Goal: Transaction & Acquisition: Book appointment/travel/reservation

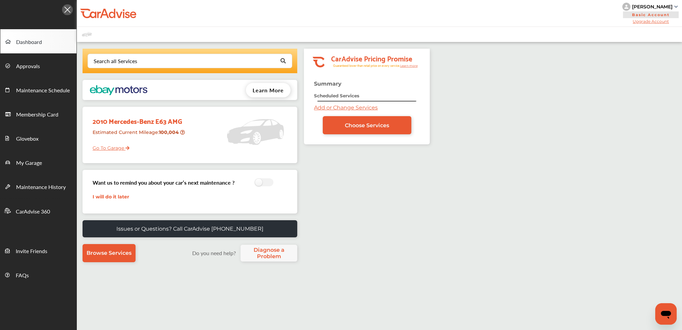
click at [440, 202] on div "Search all Services Looking for something we don’t seem to have? Contact us. .s…" at bounding box center [379, 221] width 605 height 359
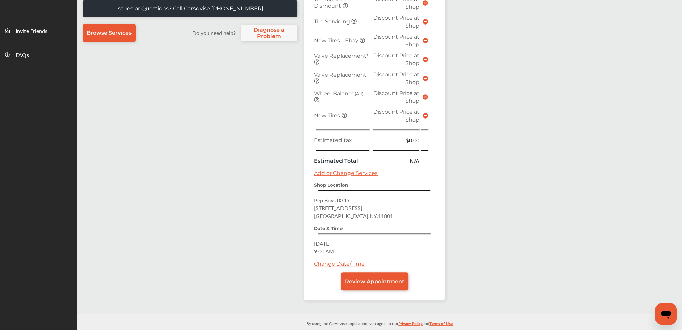
scroll to position [222, 0]
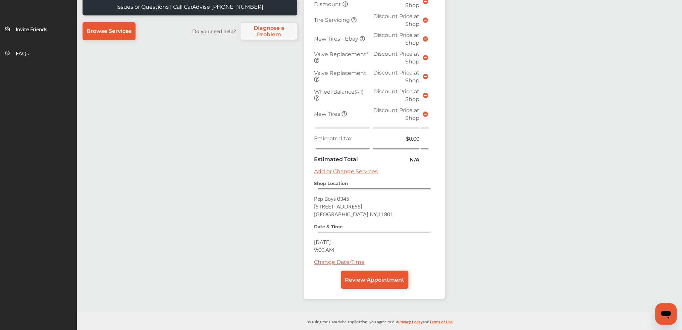
click at [344, 258] on link "Change Date/Time" at bounding box center [339, 261] width 51 height 6
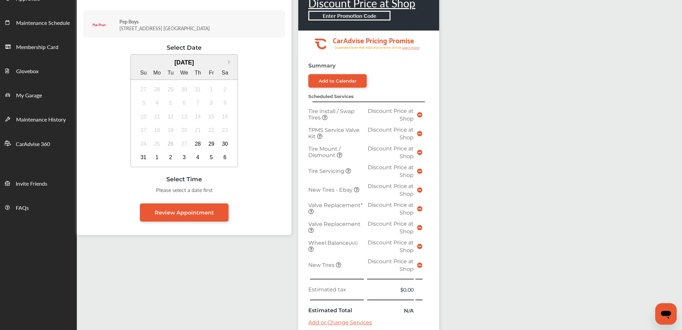
scroll to position [134, 0]
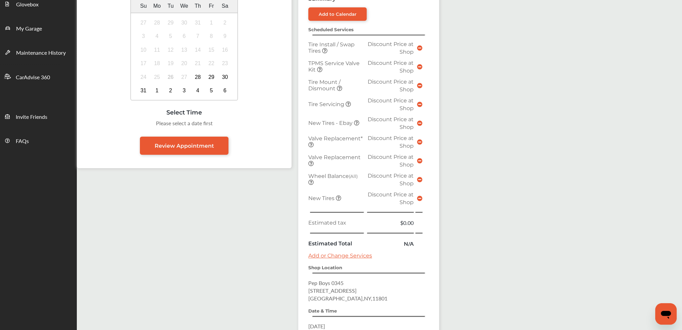
click at [418, 195] on icon at bounding box center [419, 197] width 5 height 5
click at [338, 195] on icon at bounding box center [338, 197] width 5 height 5
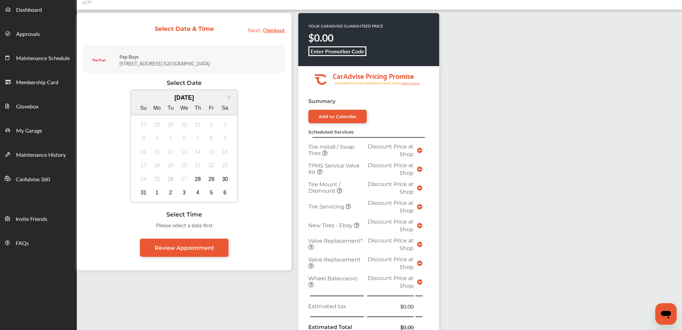
scroll to position [29, 0]
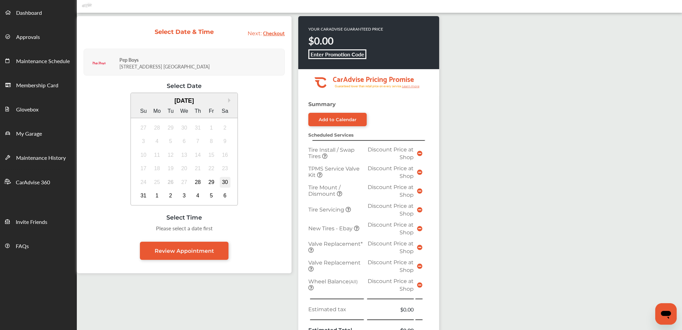
click at [226, 184] on div "30" at bounding box center [225, 182] width 11 height 11
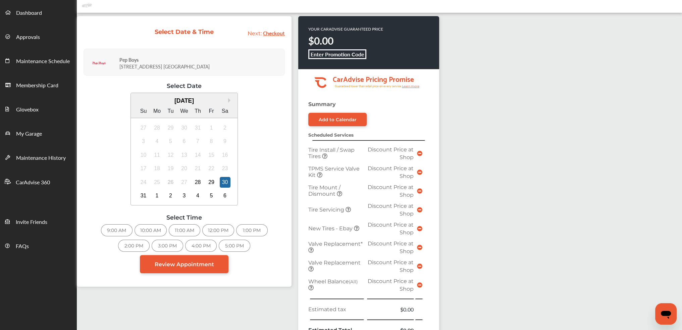
click at [111, 227] on div "9:00 AM" at bounding box center [117, 230] width 32 height 12
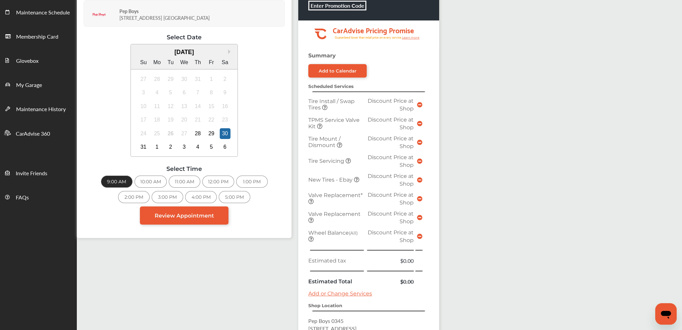
scroll to position [197, 0]
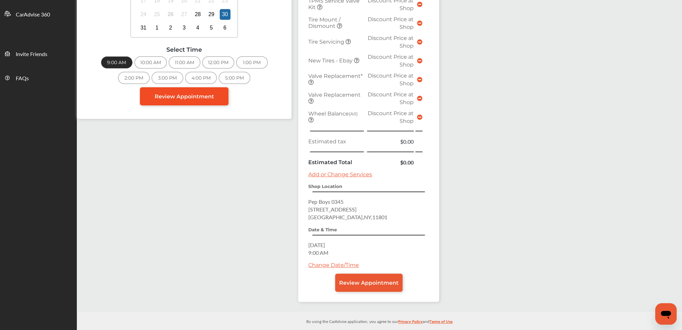
click at [181, 97] on span "Review Appointment" at bounding box center [184, 96] width 59 height 6
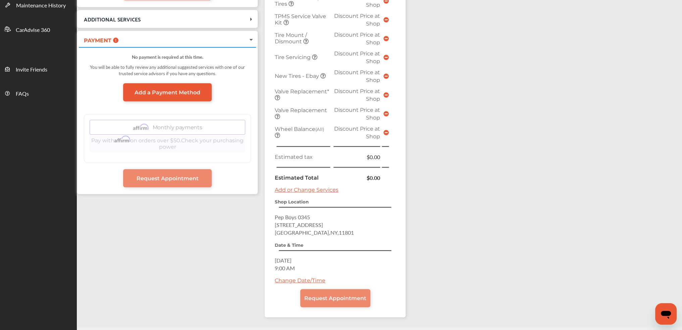
scroll to position [197, 0]
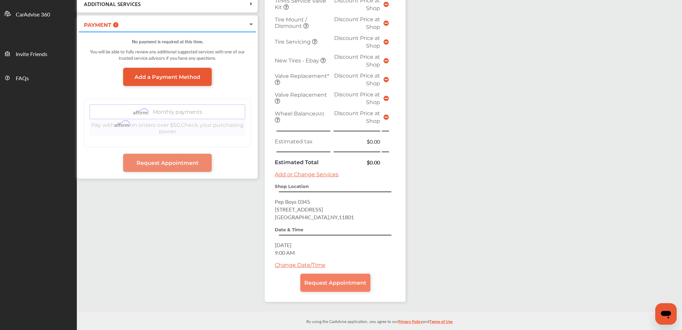
click at [336, 279] on span "Request Appointment" at bounding box center [335, 282] width 62 height 6
click at [366, 279] on span "Request Appointment" at bounding box center [335, 282] width 62 height 6
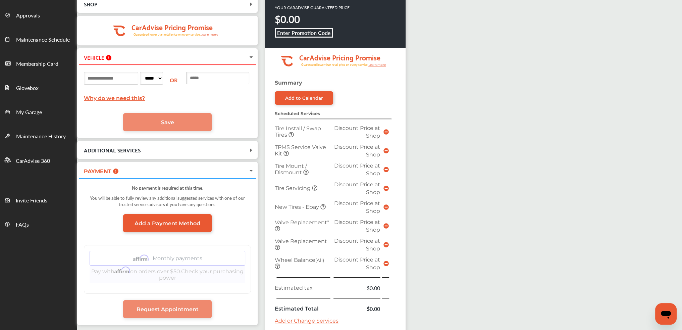
scroll to position [67, 0]
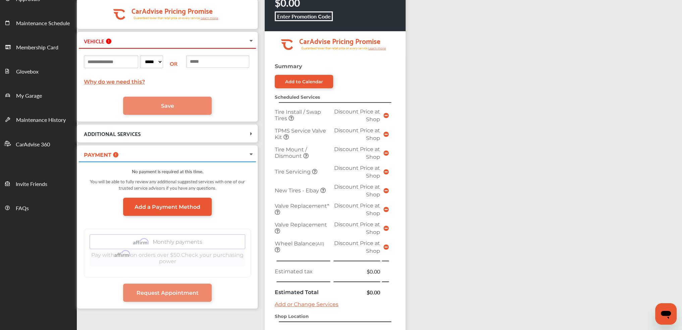
click at [503, 161] on div "SHOP Pep Boys [STREET_ADDRESS] [DATE] 9:00 AM .cls-1 { clip-path: url(#clip-Pri…" at bounding box center [379, 208] width 605 height 466
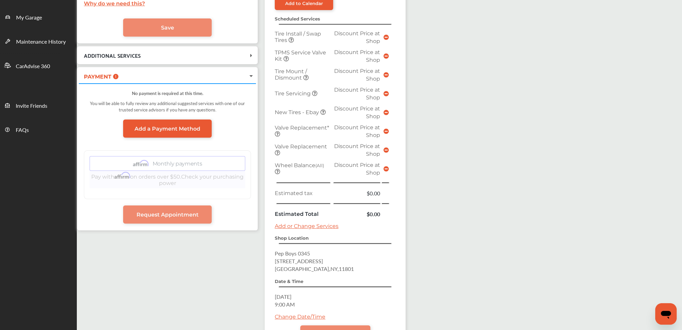
scroll to position [197, 0]
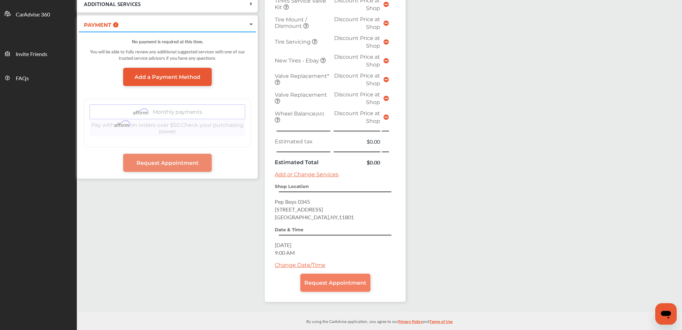
click at [352, 279] on span "Request Appointment" at bounding box center [335, 282] width 62 height 6
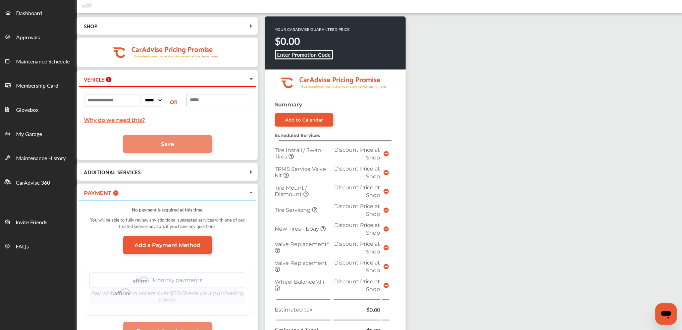
scroll to position [0, 0]
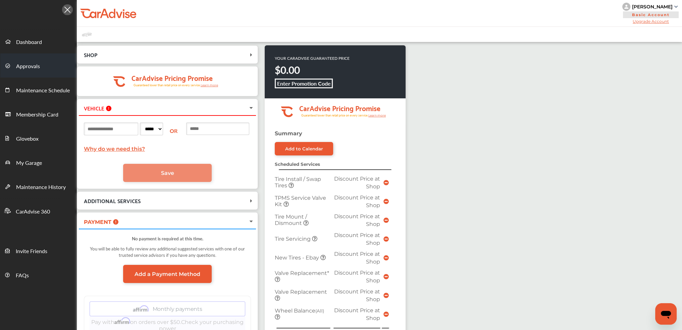
click at [16, 68] on span "Approvals" at bounding box center [28, 66] width 24 height 9
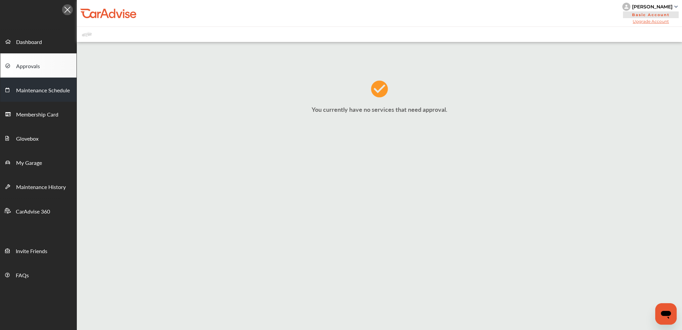
click at [19, 86] on span "Maintenance Schedule" at bounding box center [43, 90] width 54 height 9
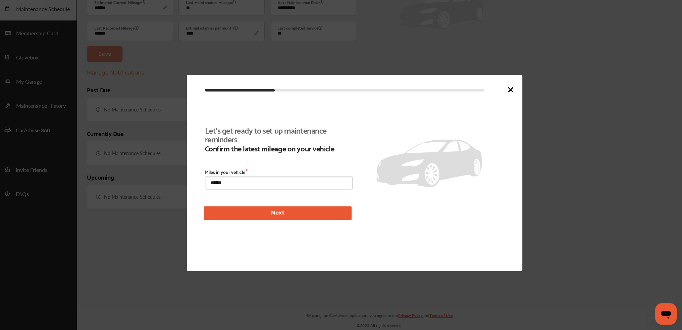
click at [23, 103] on div at bounding box center [341, 165] width 682 height 330
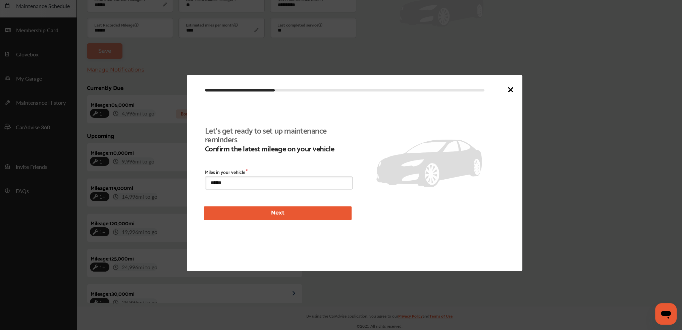
scroll to position [153, 0]
drag, startPoint x: 504, startPoint y: 88, endPoint x: 511, endPoint y: 88, distance: 6.7
click at [509, 88] on div at bounding box center [359, 89] width 309 height 9
click at [516, 90] on div "Let's get ready to set up maintenance reminders Confirm the latest mileage on y…" at bounding box center [354, 173] width 335 height 196
click at [511, 90] on icon at bounding box center [510, 89] width 8 height 8
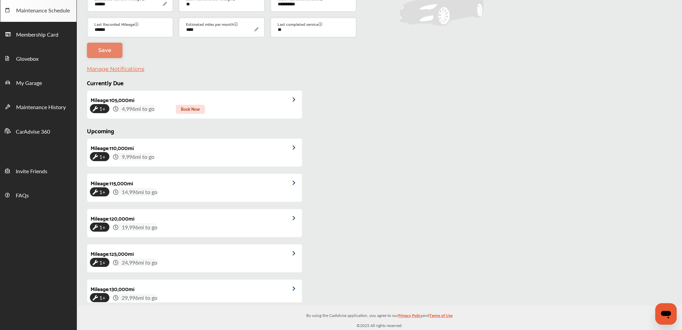
scroll to position [79, 0]
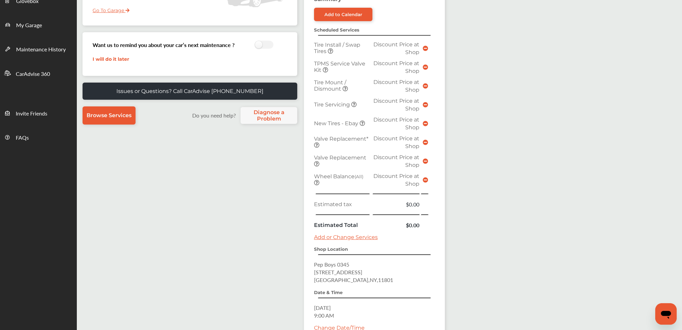
scroll to position [201, 0]
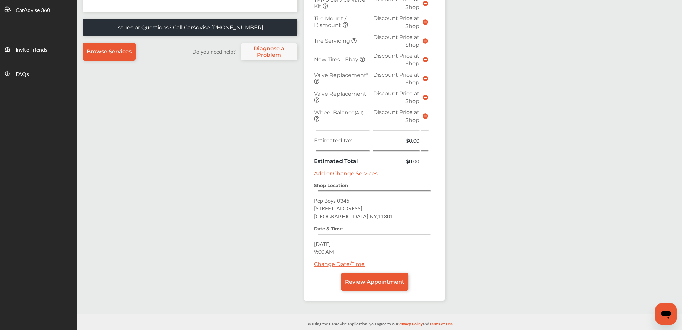
click at [598, 184] on div "Search all Services Looking for something we don’t seem to have? Contact us. .s…" at bounding box center [379, 77] width 605 height 473
click at [354, 280] on link "Review Appointment" at bounding box center [374, 281] width 67 height 18
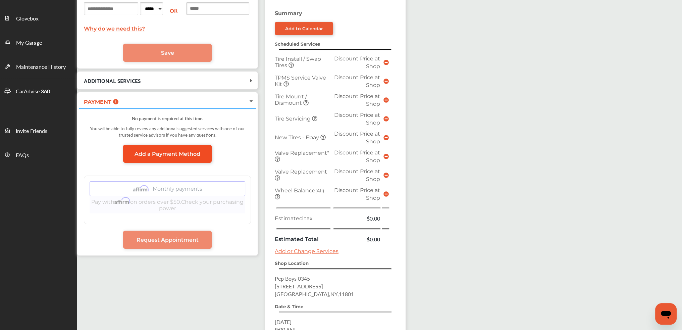
scroll to position [168, 0]
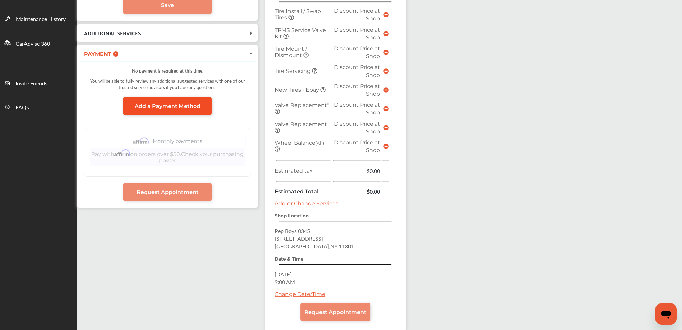
click at [181, 111] on link "Add a Payment Method" at bounding box center [167, 106] width 89 height 18
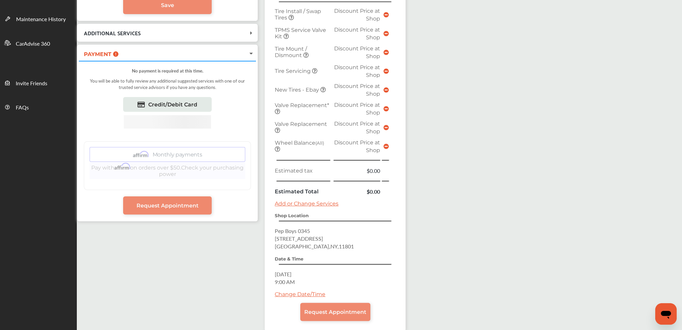
click at [535, 148] on div "SHOP Pep Boys [STREET_ADDRESS] [DATE] 9:00 AM .cls-1 { clip-path: url(#clip-Pri…" at bounding box center [379, 107] width 605 height 466
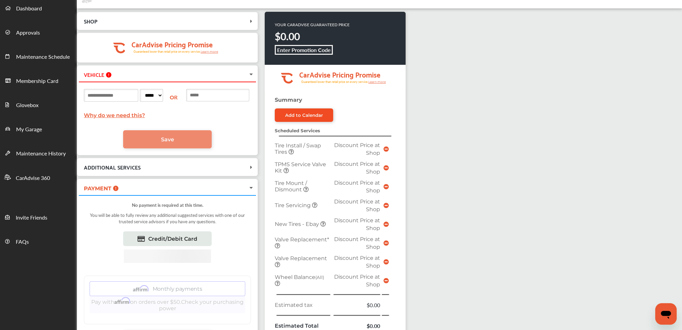
click at [333, 113] on link "Add to Calendar" at bounding box center [304, 114] width 58 height 13
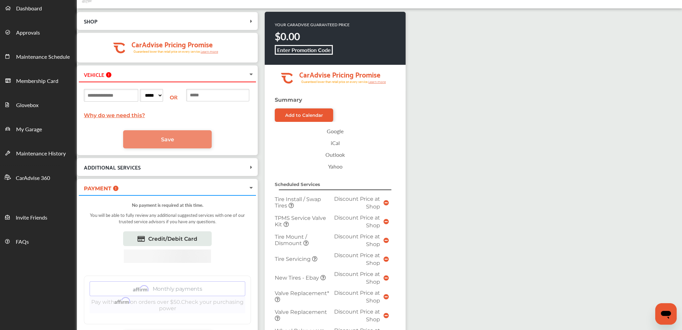
click at [549, 157] on div "SHOP Pep Boys [STREET_ADDRESS] [DATE] 9:00 AM .cls-1 { clip-path: url(#clip-Pri…" at bounding box center [379, 268] width 605 height 520
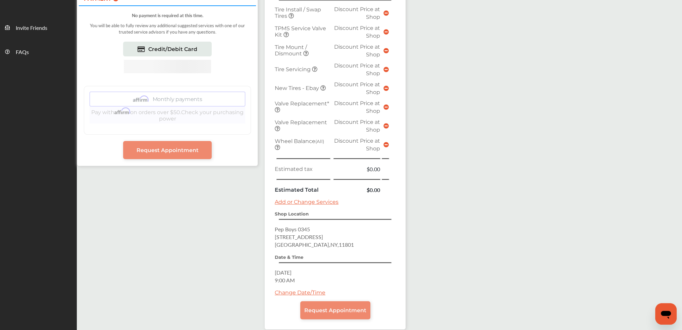
scroll to position [249, 0]
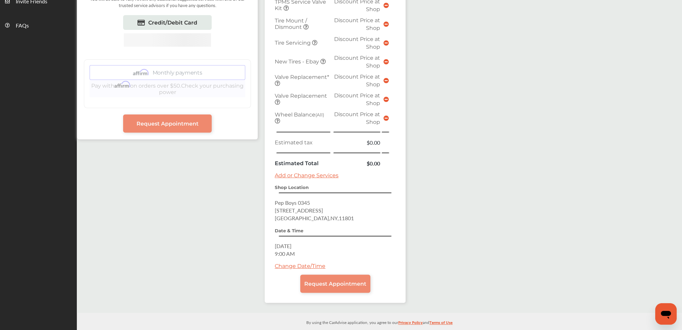
click at [291, 242] on span "[DATE]" at bounding box center [283, 246] width 17 height 8
click at [339, 280] on span "Request Appointment" at bounding box center [335, 283] width 62 height 6
click at [314, 262] on link "Change Date/Time" at bounding box center [300, 265] width 51 height 6
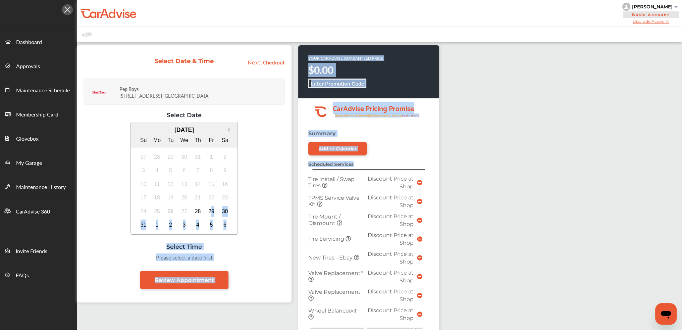
drag, startPoint x: 211, startPoint y: 210, endPoint x: 669, endPoint y: 210, distance: 458.6
click at [669, 210] on div "Select Date & Time Next: Checkout Pep Boys 15 E. OLD COUNTRY RD [GEOGRAPHIC_DAT…" at bounding box center [379, 275] width 605 height 466
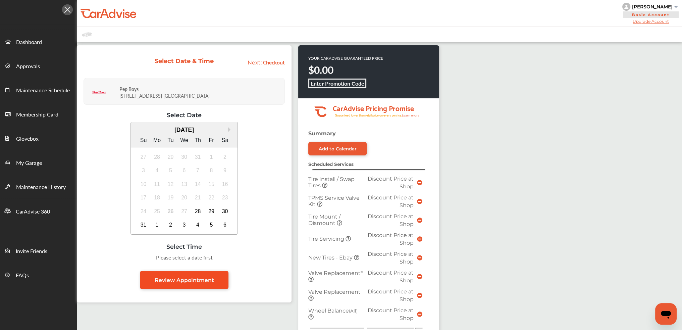
click at [199, 281] on span "Review Appointment" at bounding box center [184, 280] width 59 height 6
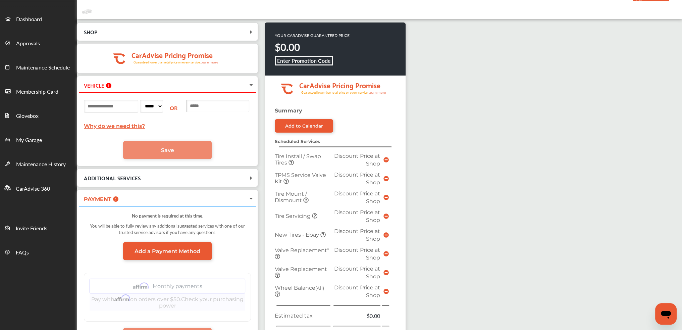
scroll to position [197, 0]
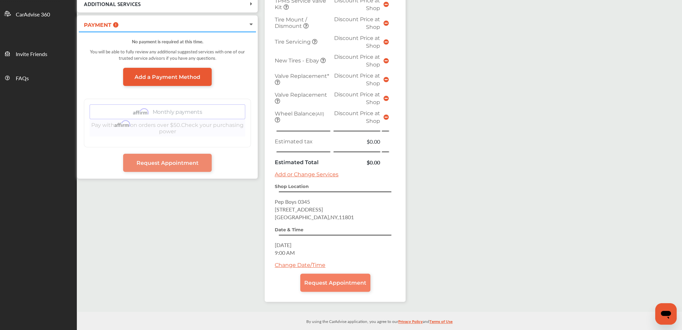
click at [346, 279] on span "Request Appointment" at bounding box center [335, 282] width 62 height 6
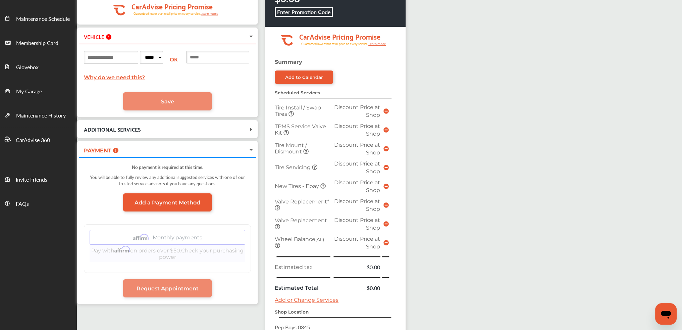
scroll to position [0, 0]
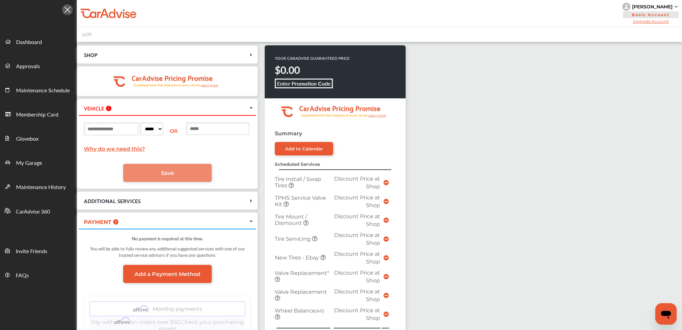
click at [550, 123] on div "SHOP Pep Boys [STREET_ADDRESS] [DATE] 9:00 AM .cls-1 { clip-path: url(#clip-Pri…" at bounding box center [379, 275] width 605 height 466
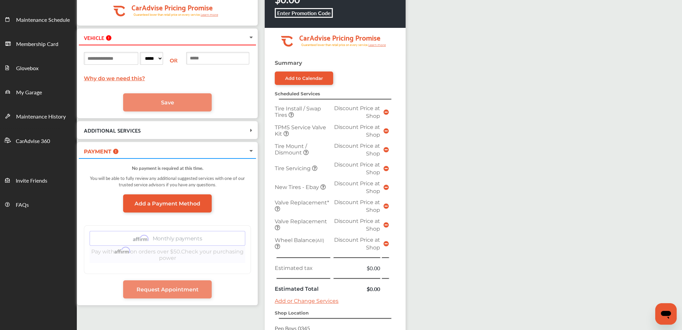
scroll to position [67, 0]
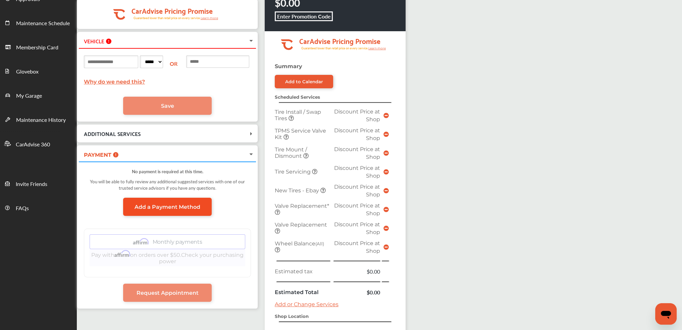
click at [139, 214] on link "Add a Payment Method" at bounding box center [167, 206] width 89 height 18
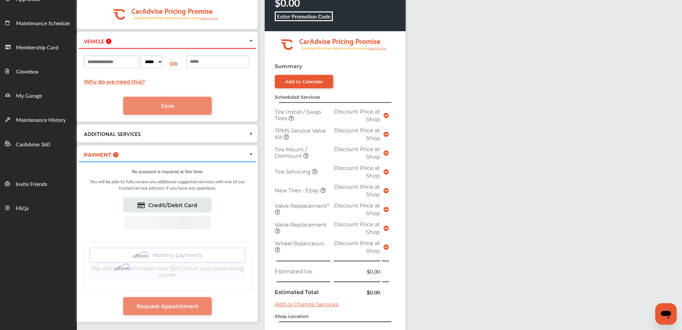
click at [117, 155] on icon at bounding box center [115, 154] width 5 height 5
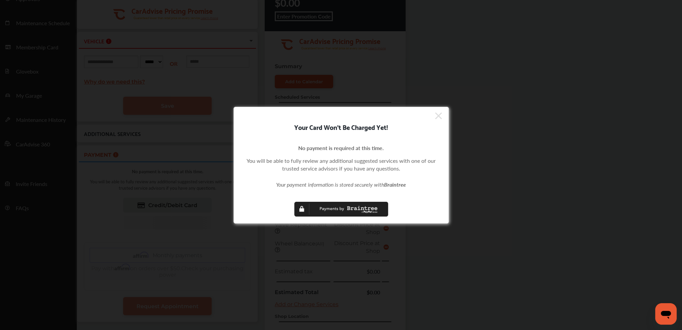
click at [445, 113] on div "Your Card Won't Be Charged Yet! No payment is required at this time. You will b…" at bounding box center [340, 165] width 215 height 117
click at [443, 114] on div "Your Card Won't Be Charged Yet! No payment is required at this time. You will b…" at bounding box center [340, 165] width 215 height 117
click at [550, 131] on div "Your Card Won't Be Charged Yet! No payment is required at this time. You will b…" at bounding box center [341, 165] width 682 height 330
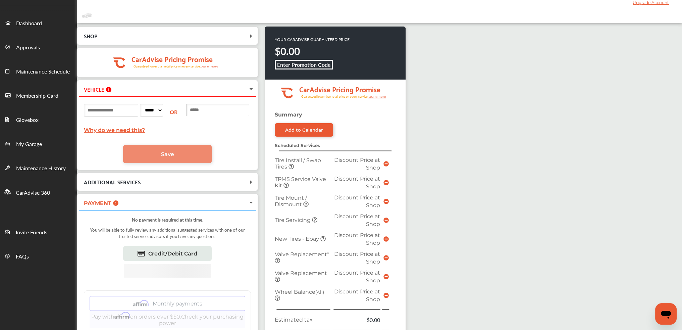
scroll to position [0, 0]
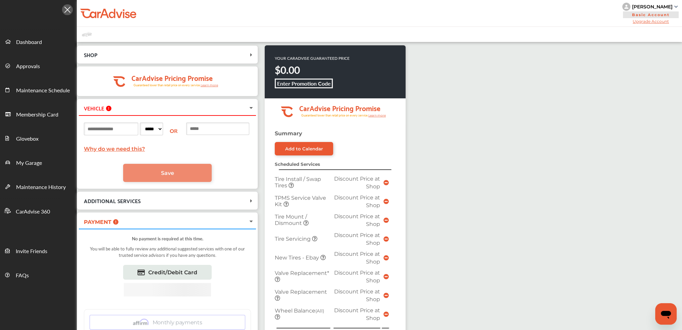
click at [529, 199] on div "SHOP Pep Boys [STREET_ADDRESS] [DATE] 9:00 AM .cls-1 { clip-path: url(#clip-Pri…" at bounding box center [379, 275] width 605 height 466
